Goal: Complete application form

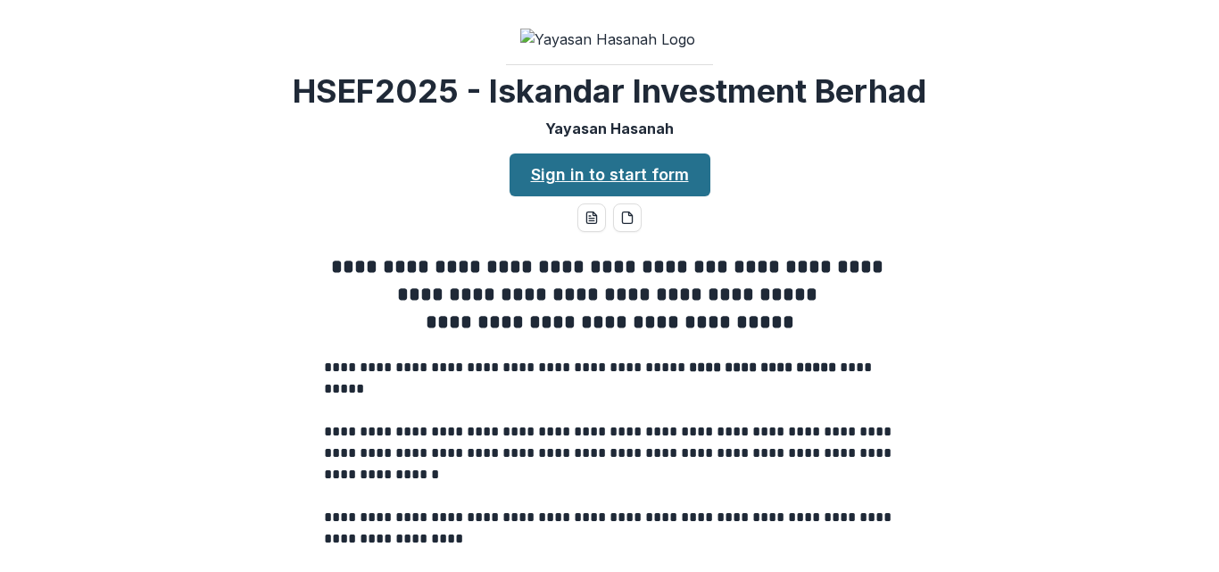
click at [606, 196] on link "Sign in to start form" at bounding box center [609, 174] width 201 height 43
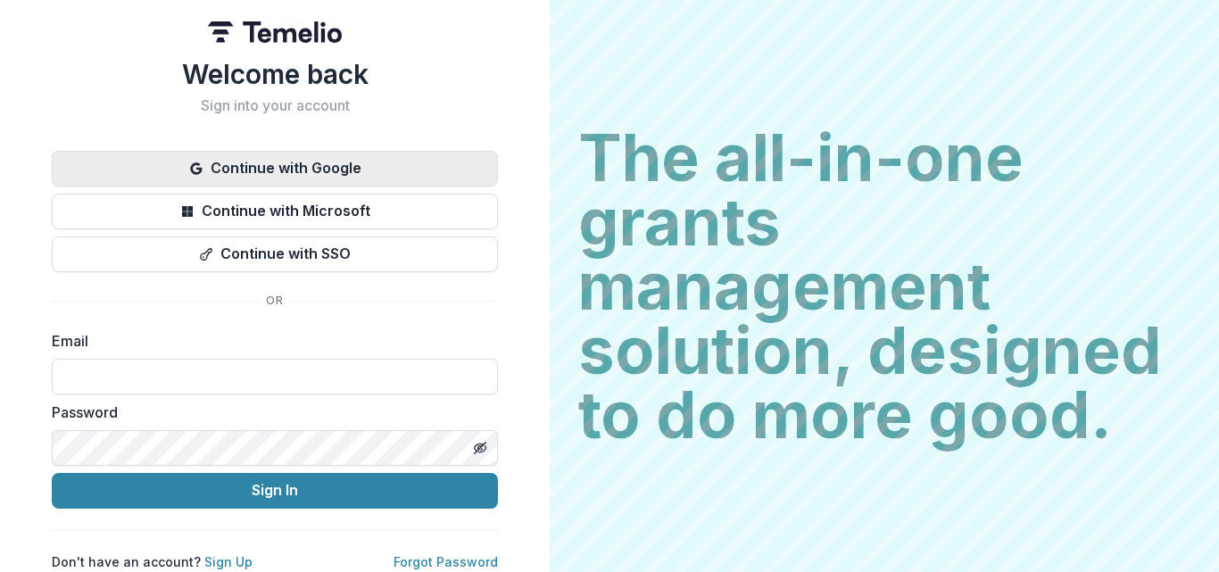
click at [365, 162] on button "Continue with Google" at bounding box center [275, 169] width 446 height 36
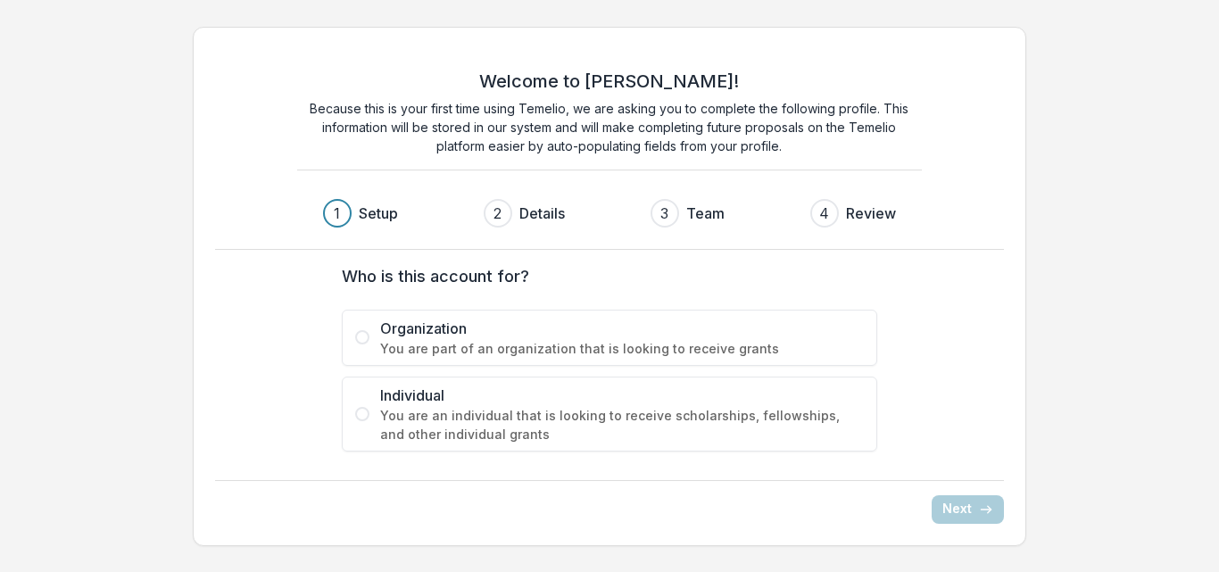
click at [475, 327] on span "Organization" at bounding box center [622, 328] width 484 height 21
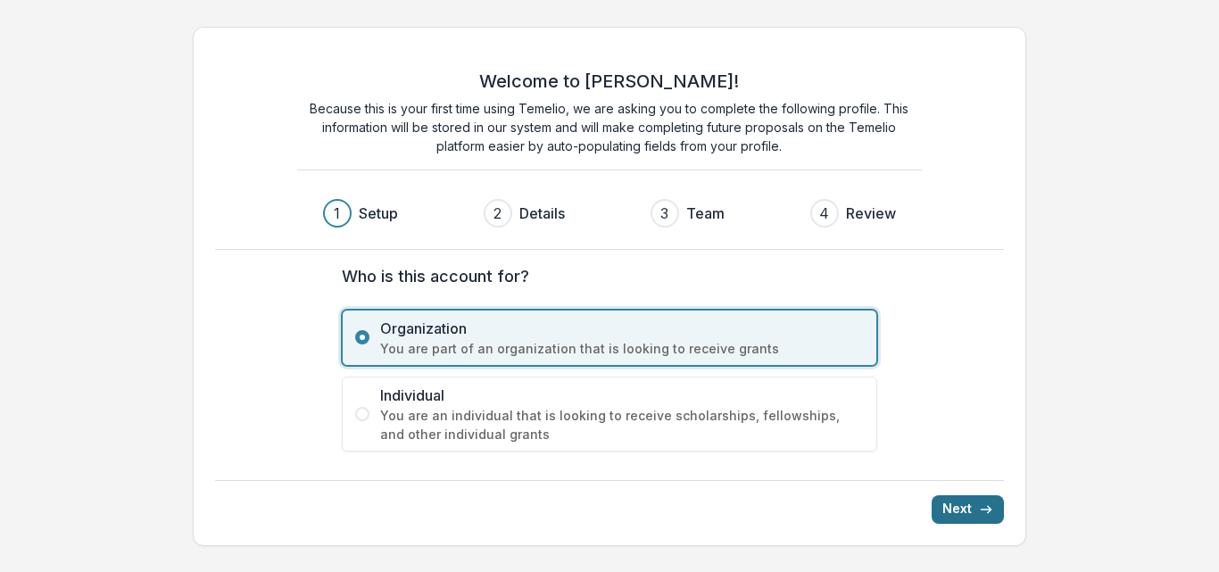
click at [980, 510] on icon "submit" at bounding box center [986, 509] width 14 height 14
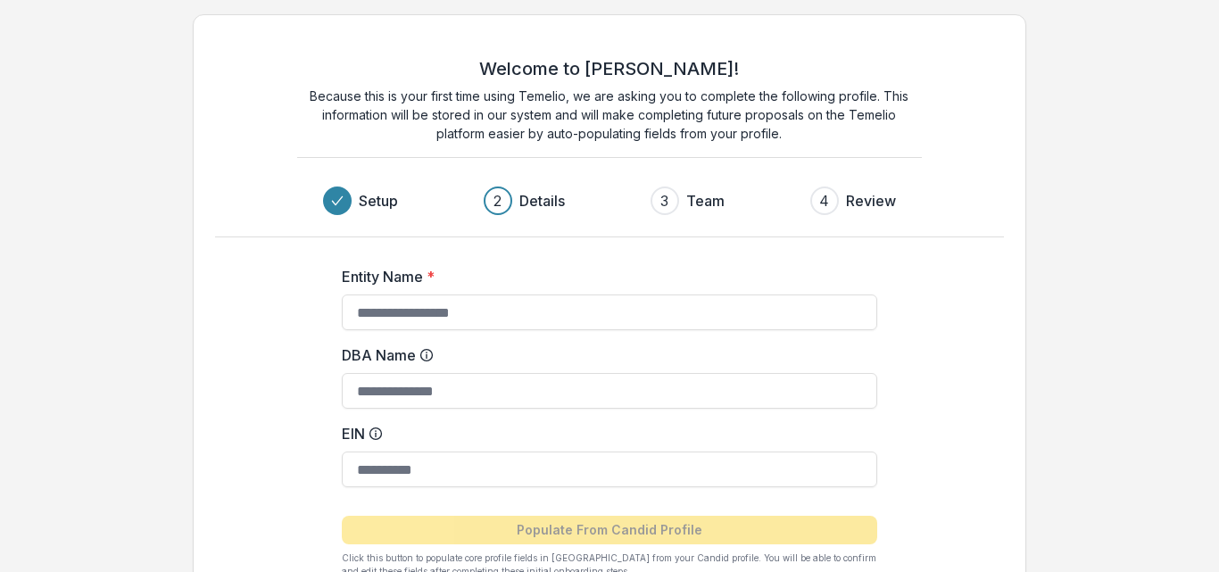
click at [31, 103] on div "Welcome to Temelio! Because this is your first time using Temelio, we are askin…" at bounding box center [609, 343] width 1219 height 687
click at [698, 310] on input "Entity Name *" at bounding box center [609, 312] width 535 height 36
